Goal: Browse casually

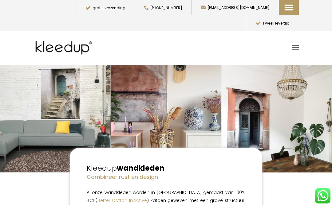
click at [294, 47] on span "Akoestische Panelen" at bounding box center [319, 50] width 68 height 7
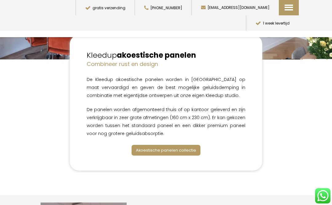
scroll to position [98, 0]
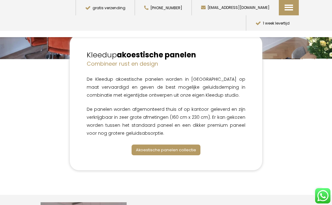
click at [145, 151] on span "Akoestische panelen collectie" at bounding box center [166, 150] width 60 height 6
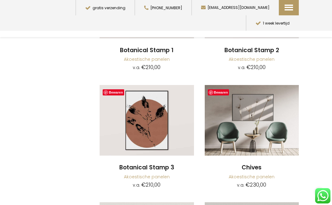
scroll to position [2286, 0]
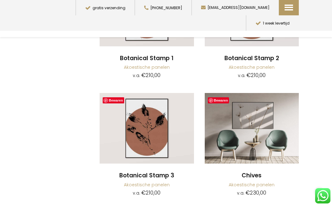
click at [249, 104] on img at bounding box center [252, 128] width 94 height 71
click at [240, 108] on img at bounding box center [252, 128] width 94 height 71
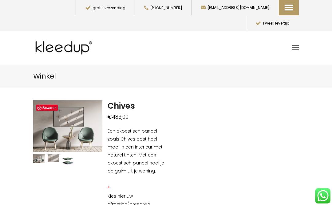
click at [292, 61] on span "wandkleden" at bounding box center [319, 64] width 68 height 7
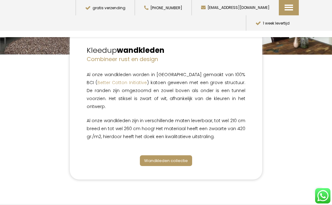
click at [149, 158] on span "Wandkleden collectie" at bounding box center [166, 161] width 44 height 6
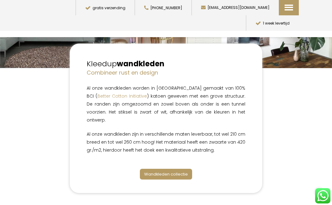
scroll to position [88, 0]
